Goal: Check status: Check status

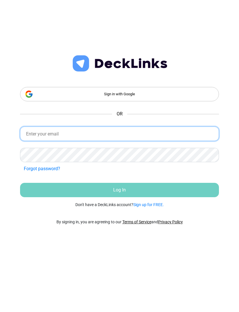
click at [34, 132] on input "email" at bounding box center [119, 133] width 199 height 14
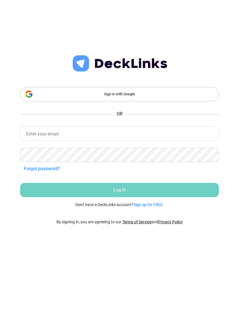
click at [38, 87] on div "Sign in with Google" at bounding box center [119, 94] width 199 height 14
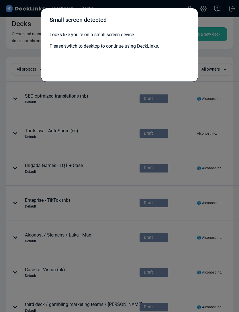
click at [207, 20] on div "Small screen detected Looks like you're on a small screen device. Please switch…" at bounding box center [119, 156] width 239 height 312
click at [53, 36] on p "Looks like you're on a small screen device." at bounding box center [120, 34] width 140 height 7
click at [53, 28] on div "Small screen detected" at bounding box center [120, 21] width 140 height 14
click at [177, 115] on div "Small screen detected Looks like you're on a small screen device. Please switch…" at bounding box center [119, 156] width 239 height 312
click at [182, 116] on div "Small screen detected Looks like you're on a small screen device. Please switch…" at bounding box center [119, 156] width 239 height 312
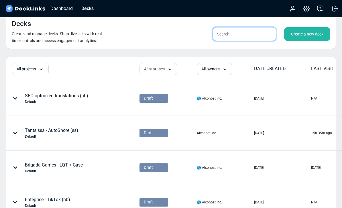
click at [239, 37] on input "text" at bounding box center [245, 34] width 64 height 14
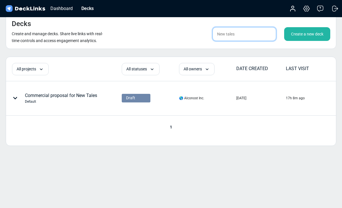
type input "New tales"
click at [19, 97] on div at bounding box center [16, 98] width 17 height 17
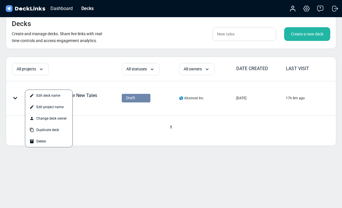
click at [239, 149] on div at bounding box center [171, 104] width 342 height 208
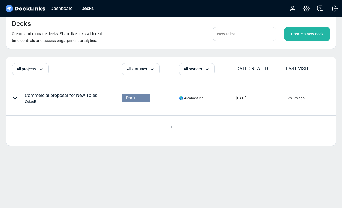
click at [59, 96] on div "Commercial proposal for New Tales Default" at bounding box center [61, 98] width 72 height 12
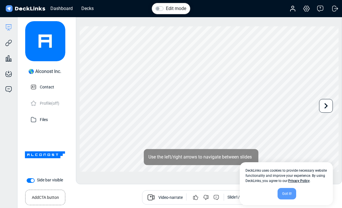
click at [9, 61] on icon at bounding box center [8, 59] width 1 height 6
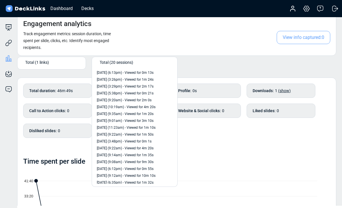
click at [147, 72] on span "[DATE] (6:13pm) - Viewed for 0m 13s" at bounding box center [125, 72] width 57 height 5
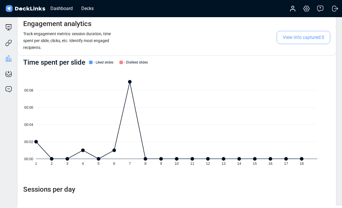
scroll to position [100, 0]
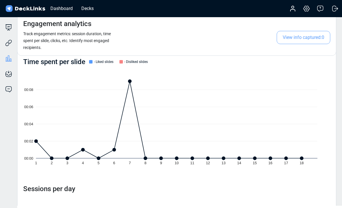
click at [131, 80] on icon at bounding box center [130, 81] width 4 height 4
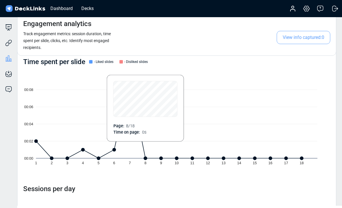
click at [142, 159] on icon "00:00 00:02 00:04 00:06 00:08 1 2 3 4 5 6 7 8 9 10 11 12 13 14 15 16 17 18" at bounding box center [176, 120] width 307 height 103
click at [115, 149] on icon at bounding box center [114, 150] width 4 height 4
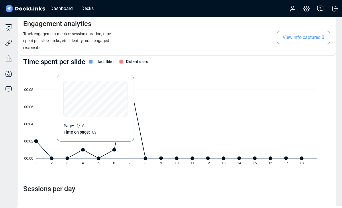
click at [48, 155] on icon "00:00 00:02 00:04 00:06 00:08 1 2 3 4 5 6 7 8 9 10 11 12 13 14 15 16 17 18" at bounding box center [176, 120] width 307 height 103
click at [73, 161] on icon "00:00 00:02 00:04 00:06 00:08 1 2 3 4 5 6 7 8 9 10 11 12 13 14 15 16 17 18" at bounding box center [176, 120] width 307 height 103
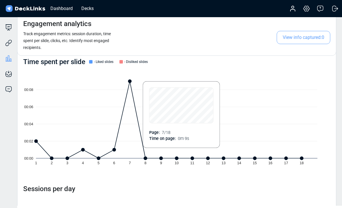
click at [128, 81] on icon "00:00 00:02 00:04 00:06 00:08 1 2 3 4 5 6 7 8 9 10 11 12 13 14 15 16 17 18" at bounding box center [176, 120] width 307 height 103
